Goal: Transaction & Acquisition: Book appointment/travel/reservation

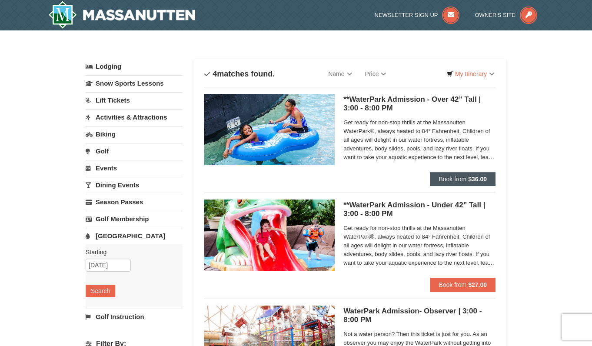
scroll to position [0, 0]
click at [455, 182] on span "Book from" at bounding box center [452, 178] width 28 height 7
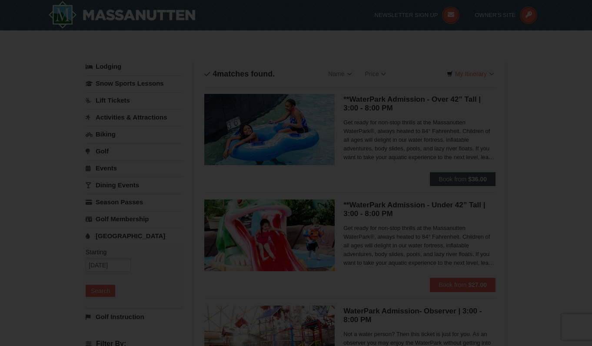
scroll to position [0, 0]
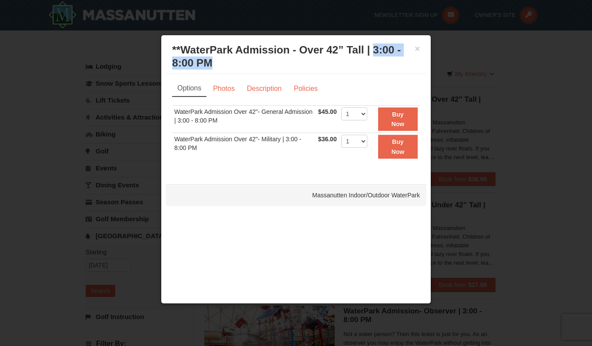
drag, startPoint x: 373, startPoint y: 50, endPoint x: 373, endPoint y: 58, distance: 8.3
click at [373, 58] on h3 "**WaterPark Admission - Over 42” Tall | 3:00 - 8:00 PM Massanutten Indoor/Outdo…" at bounding box center [296, 56] width 248 height 26
copy h3 "3:00 - 8:00 PM"
click at [418, 51] on button "×" at bounding box center [416, 48] width 5 height 9
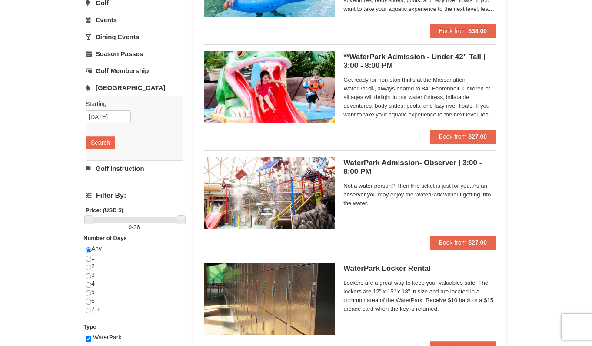
scroll to position [182, 0]
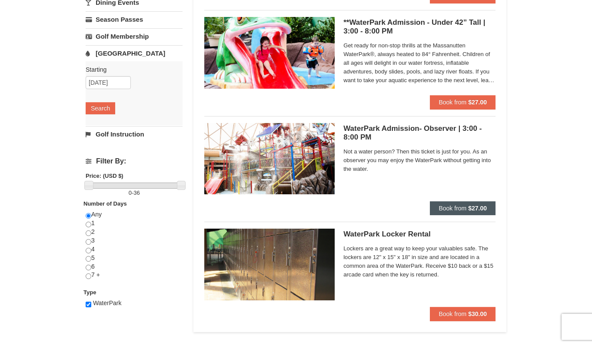
click at [466, 208] on button "Book from $27.00" at bounding box center [463, 208] width 66 height 14
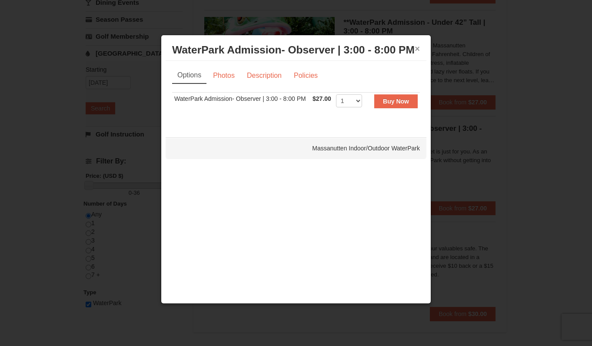
click at [415, 50] on button "×" at bounding box center [416, 48] width 5 height 9
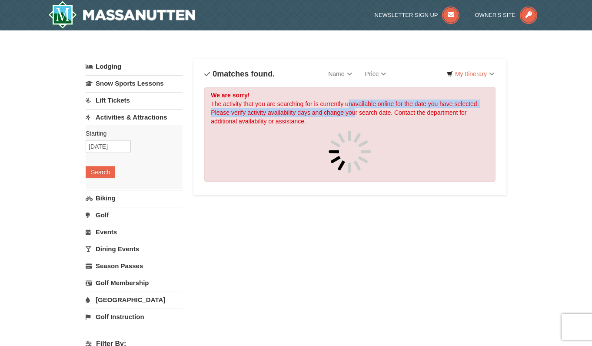
drag, startPoint x: 347, startPoint y: 102, endPoint x: 355, endPoint y: 110, distance: 11.4
click at [355, 110] on div "We are sorry! The activity that you are searching for is currently unavailable …" at bounding box center [349, 134] width 291 height 95
click at [352, 110] on div "We are sorry! The activity that you are searching for is currently unavailable …" at bounding box center [349, 134] width 291 height 95
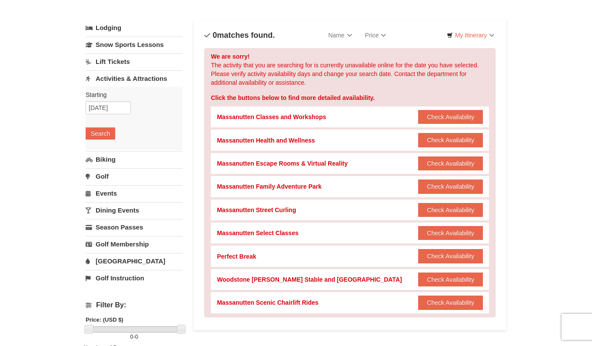
scroll to position [61, 0]
